Goal: Information Seeking & Learning: Learn about a topic

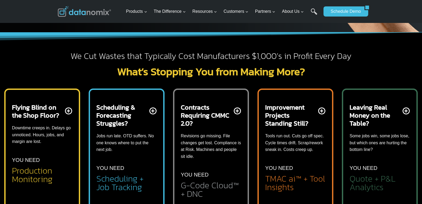
scroll to position [147, 0]
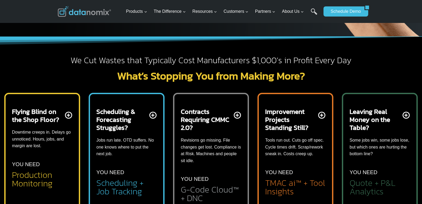
click at [130, 123] on h2 "Scheduling & Forecasting Struggles?" at bounding box center [122, 119] width 52 height 24
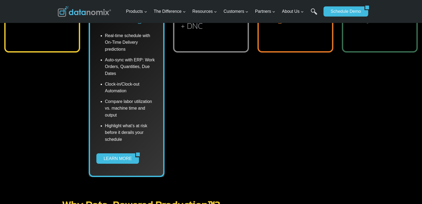
scroll to position [320, 0]
click at [123, 157] on link "LEARN MORE" at bounding box center [115, 158] width 39 height 10
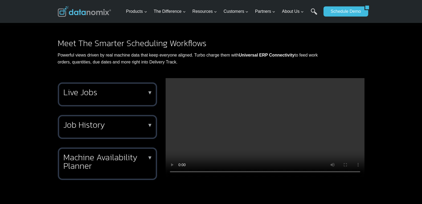
scroll to position [391, 0]
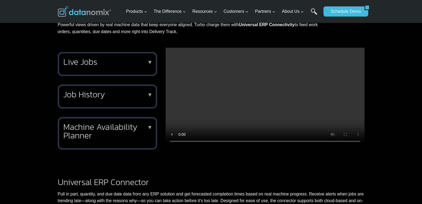
click at [137, 128] on h2 "Machine Availability Planner" at bounding box center [106, 131] width 86 height 17
